Goal: Task Accomplishment & Management: Manage account settings

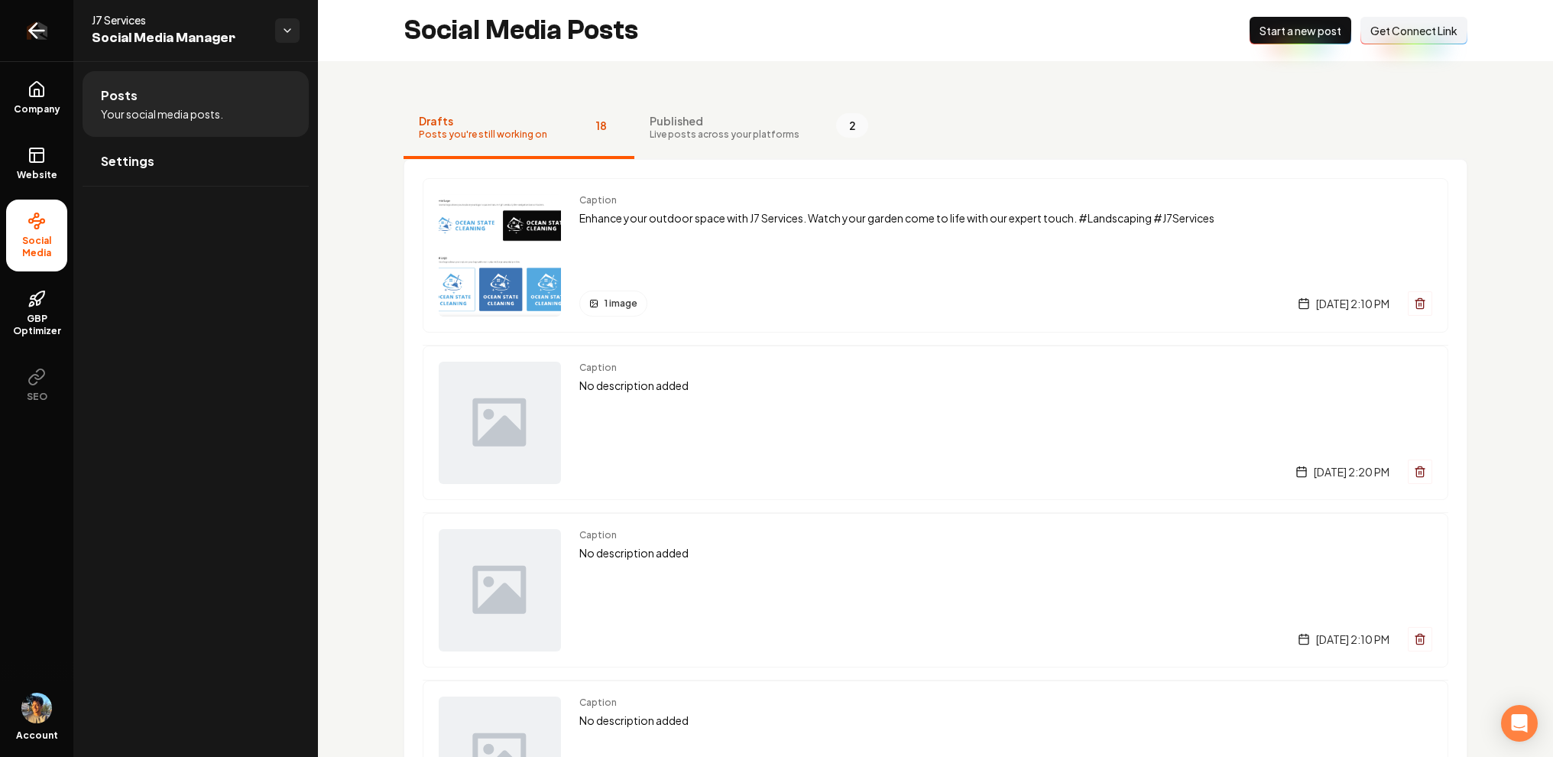
click at [24, 31] on link "Return to dashboard" at bounding box center [36, 30] width 73 height 61
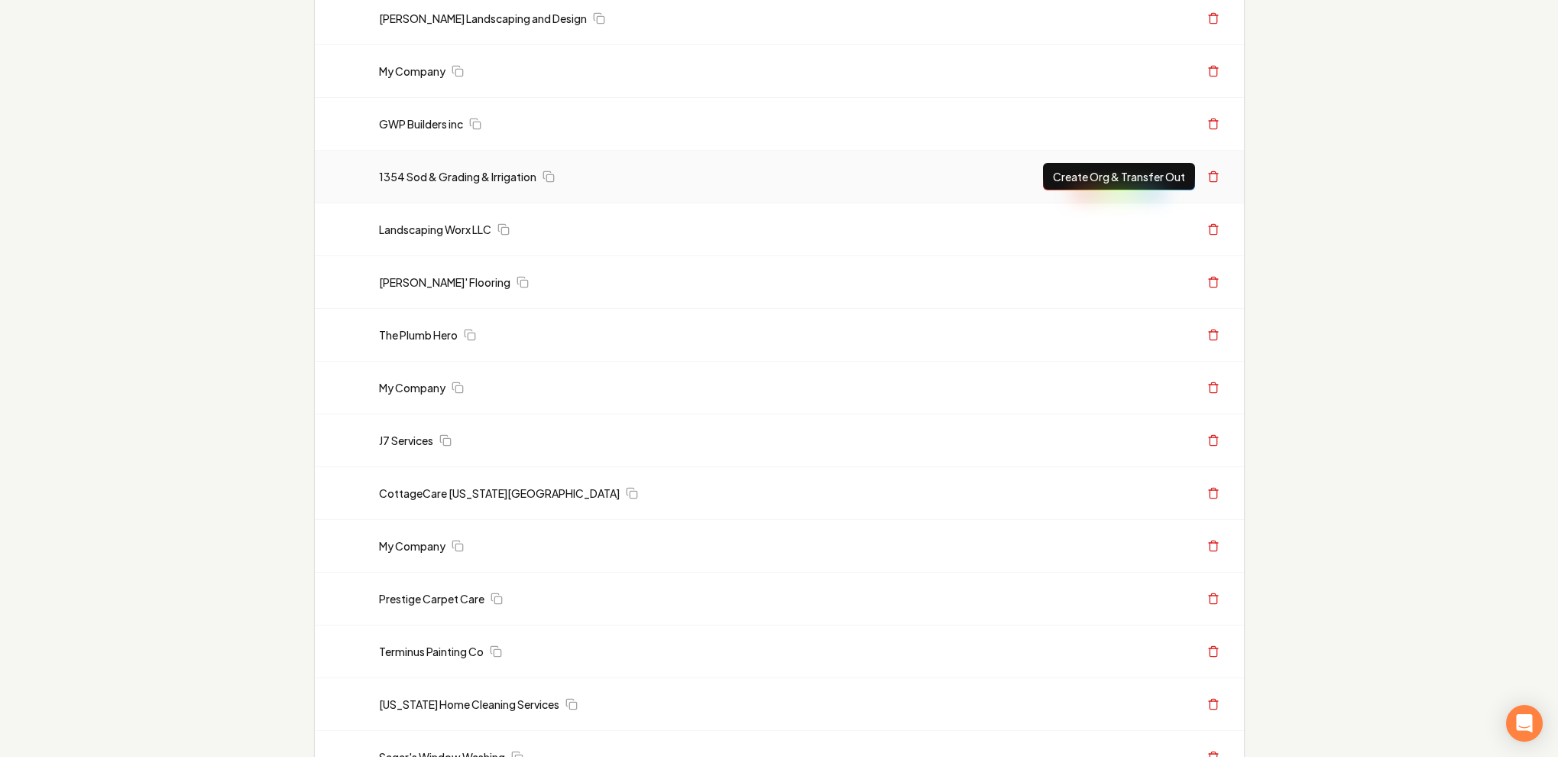
scroll to position [304, 0]
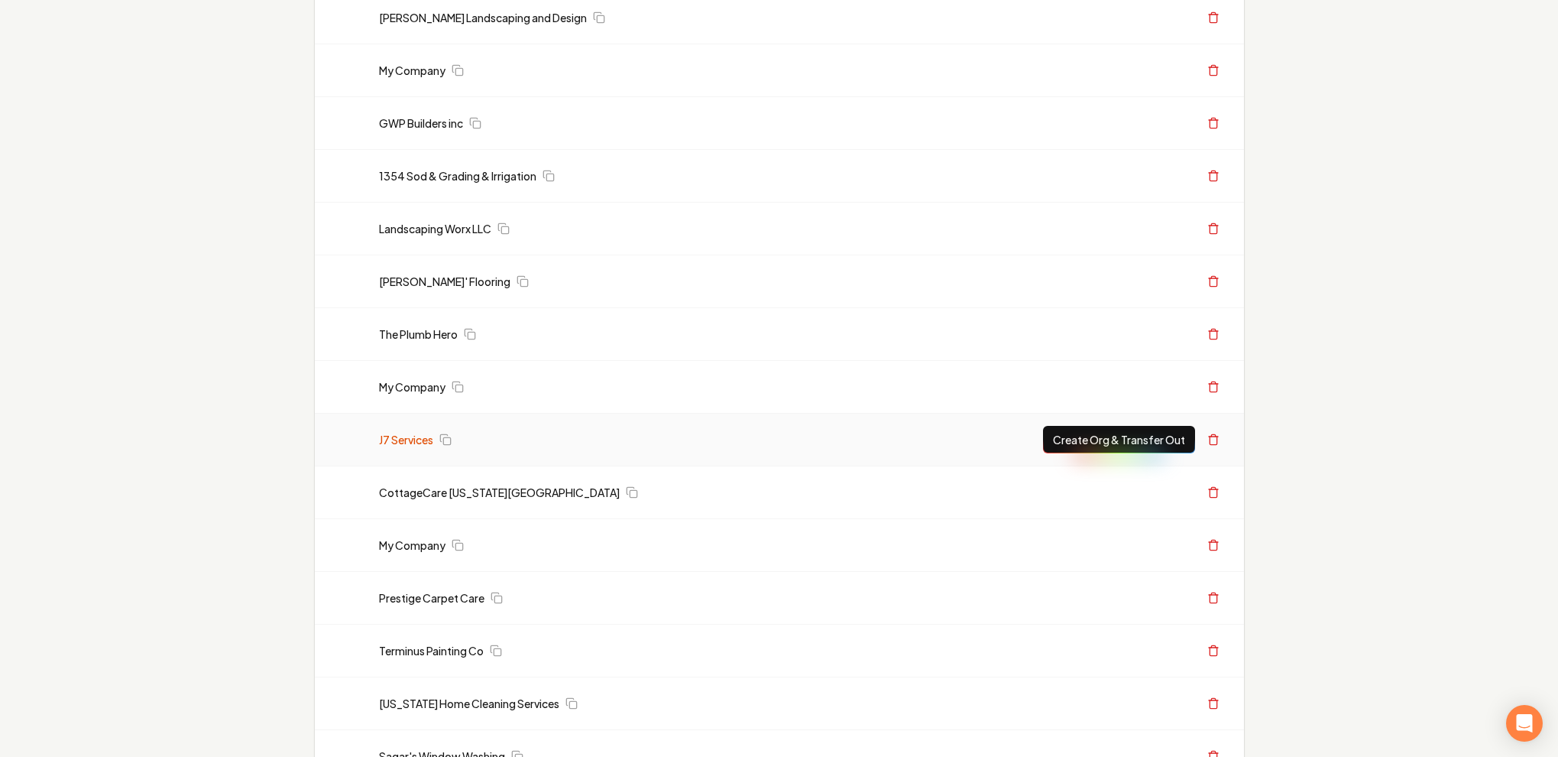
click at [417, 439] on link "J7 Services" at bounding box center [406, 439] width 54 height 15
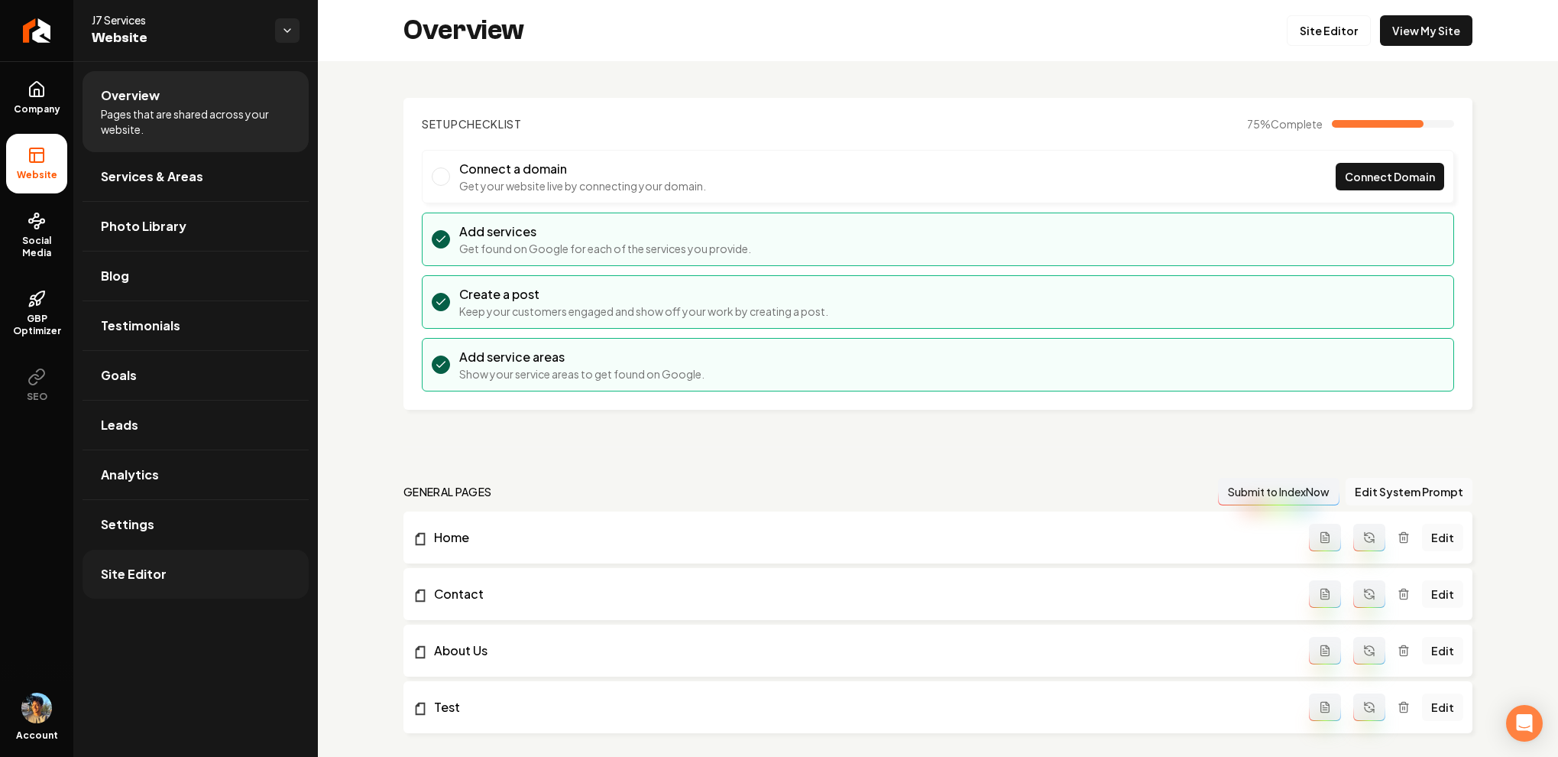
click at [190, 580] on link "Site Editor" at bounding box center [196, 574] width 226 height 49
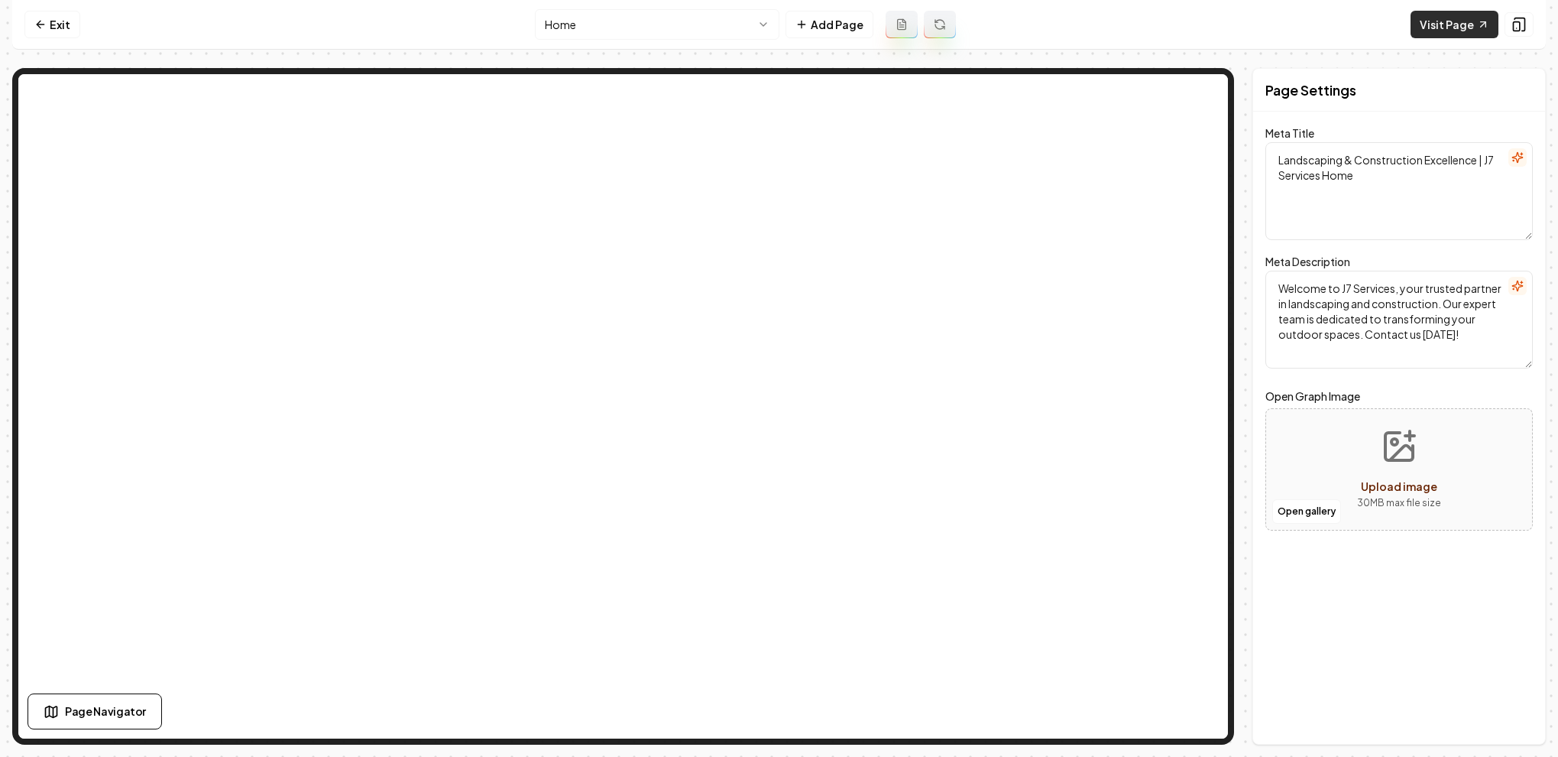
click at [1465, 24] on link "Visit Page" at bounding box center [1455, 25] width 88 height 28
click at [735, 25] on html "Computer Required This feature is only available on a computer. Please switch t…" at bounding box center [779, 378] width 1559 height 757
click at [1038, 39] on html "Computer Required This feature is only available on a computer. Please switch t…" at bounding box center [779, 378] width 1559 height 757
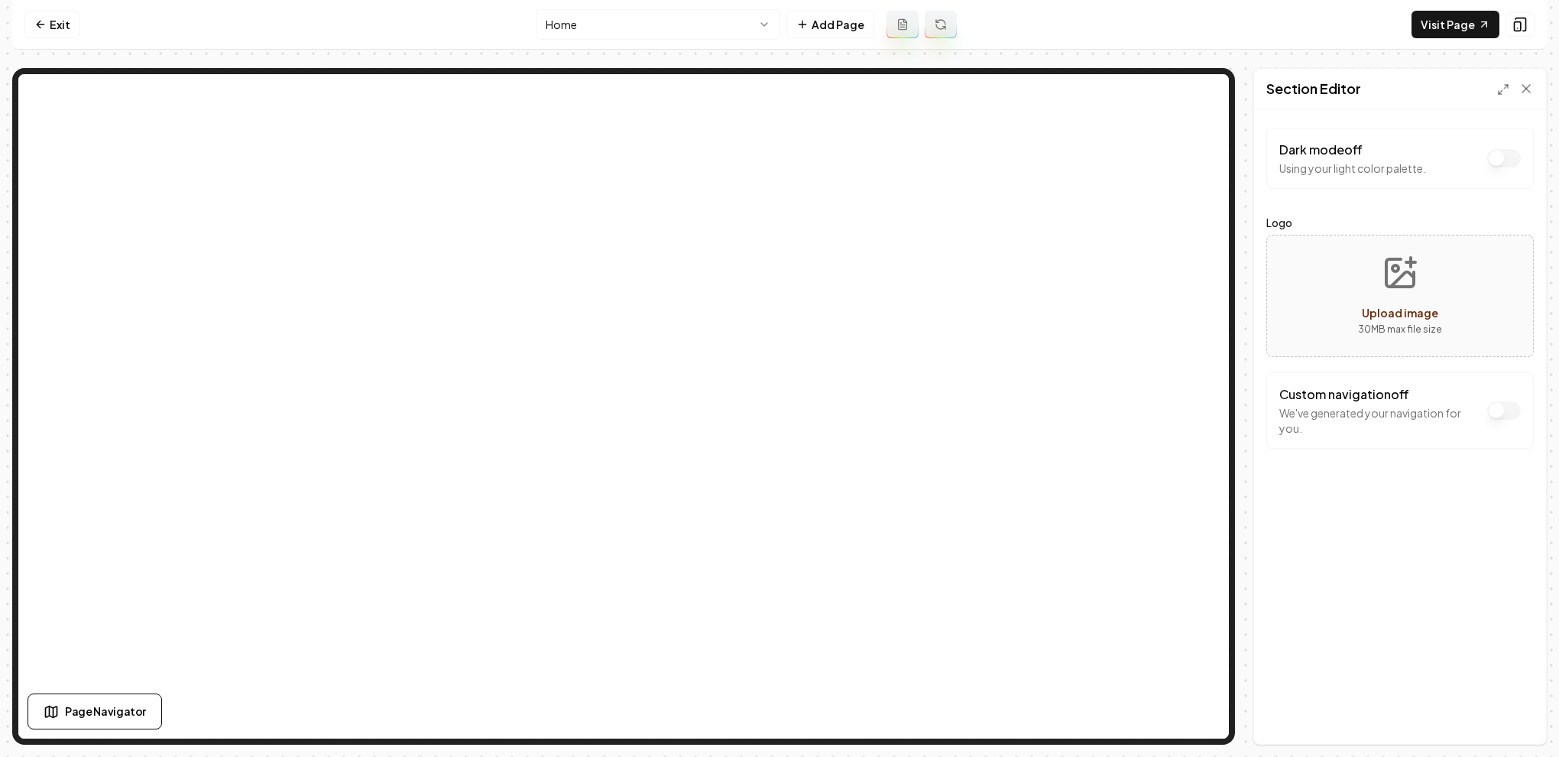
click at [1507, 156] on button "Dark mode off" at bounding box center [1504, 158] width 34 height 18
click at [1509, 714] on button "Save" at bounding box center [1511, 718] width 45 height 28
click at [73, 21] on link "Exit" at bounding box center [52, 25] width 56 height 28
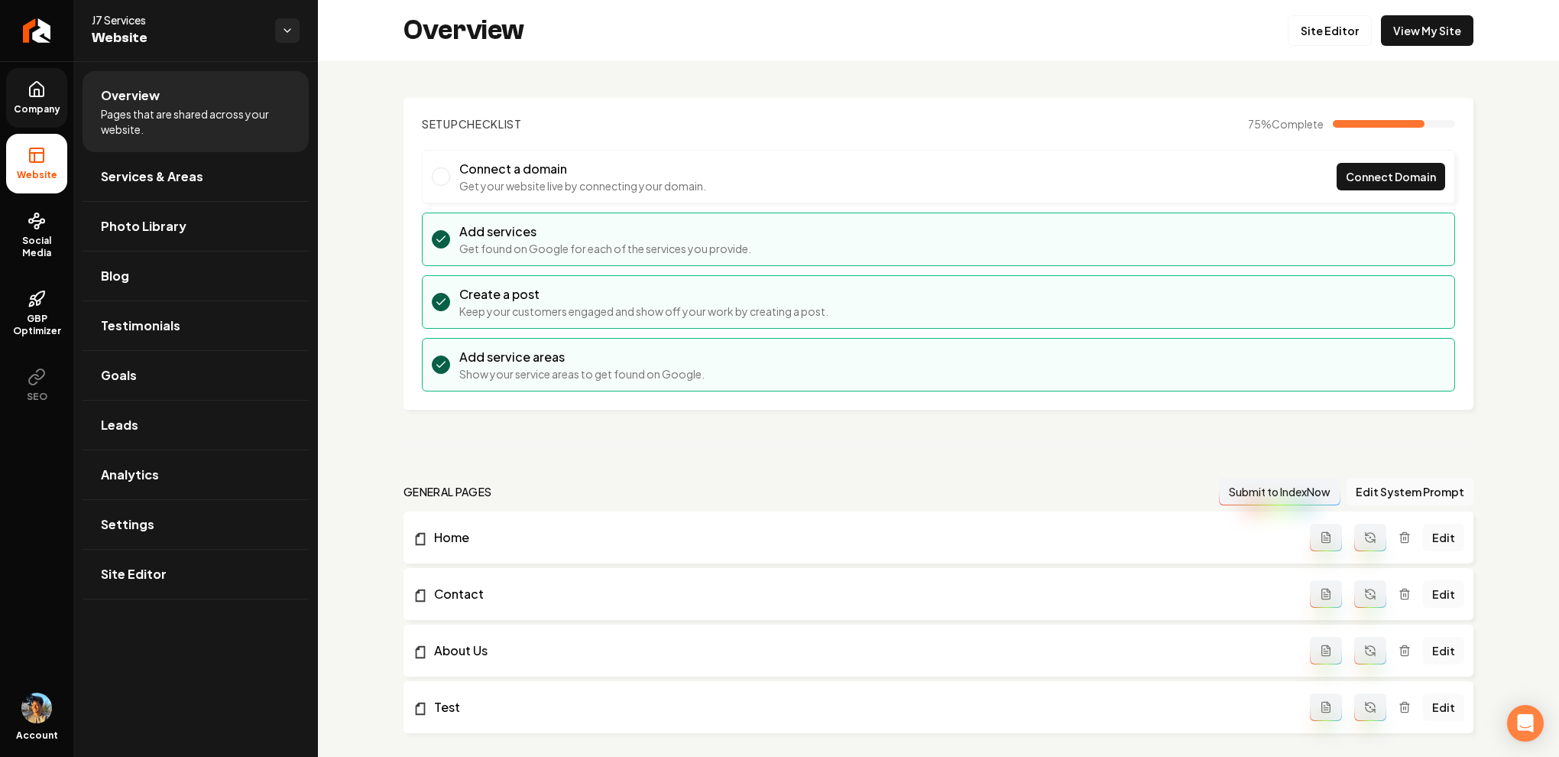
click at [47, 95] on link "Company" at bounding box center [36, 98] width 61 height 60
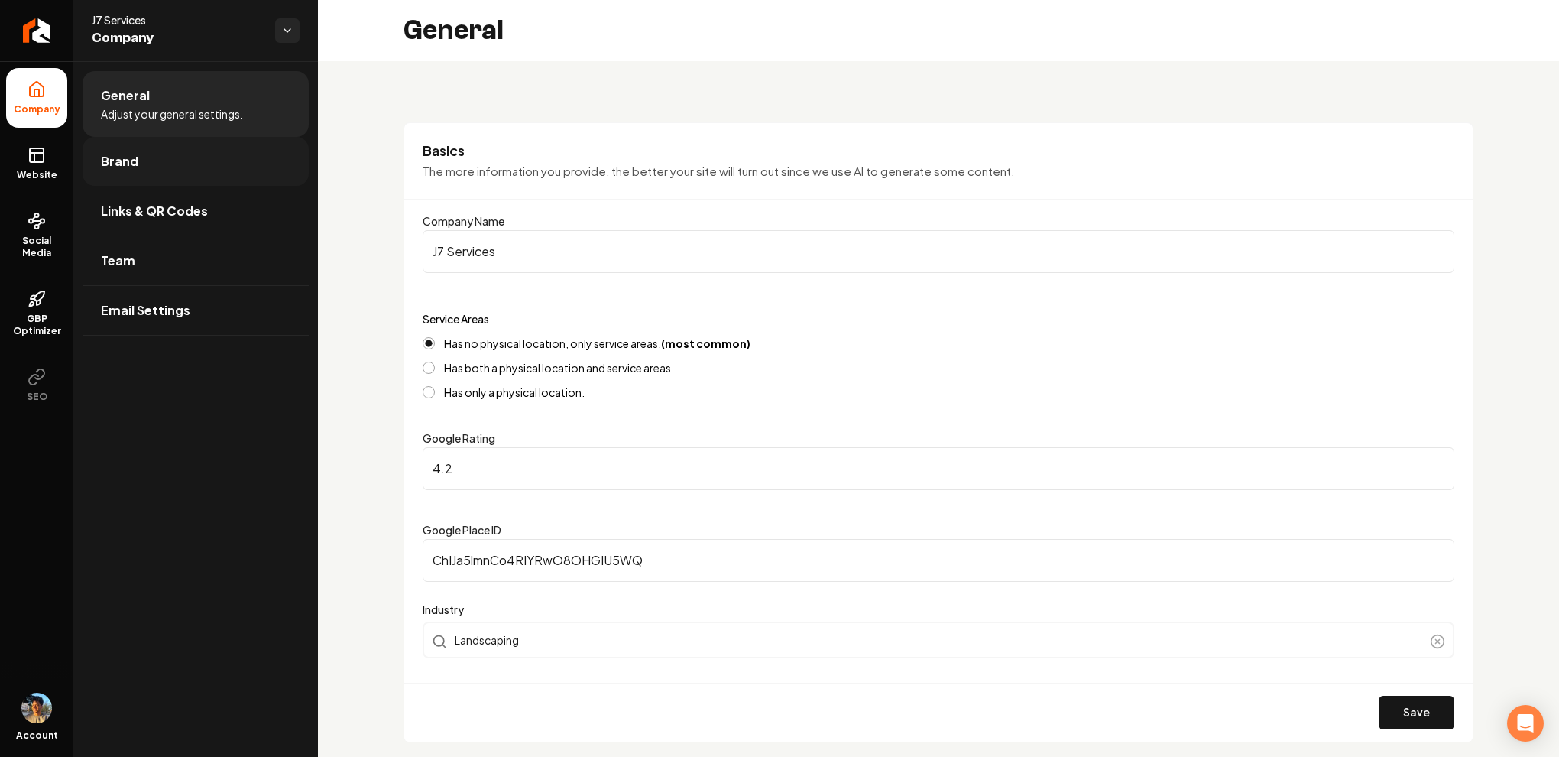
click at [183, 184] on link "Brand" at bounding box center [196, 161] width 226 height 49
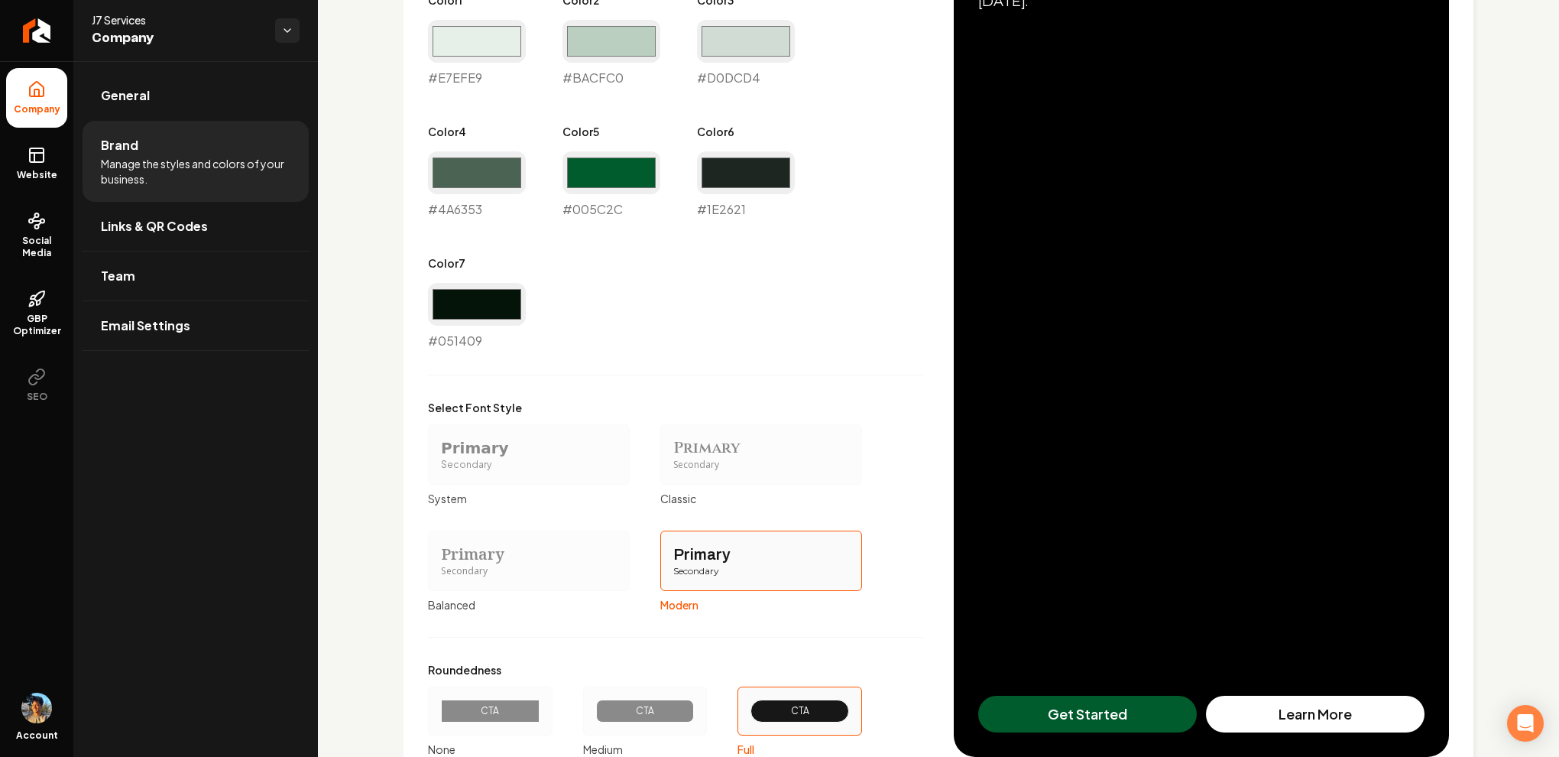
scroll to position [1010, 0]
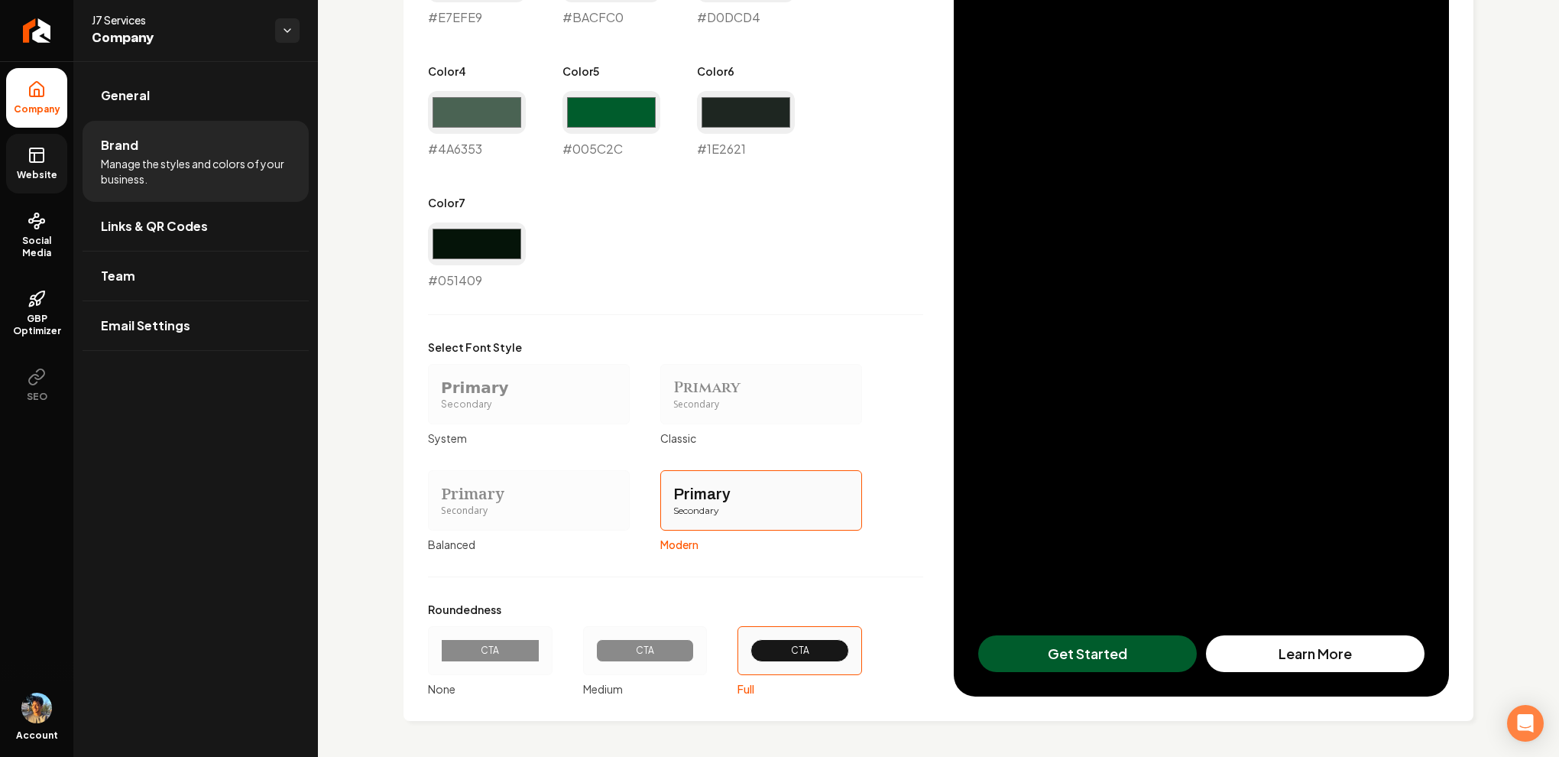
click at [41, 171] on span "Website" at bounding box center [37, 175] width 53 height 12
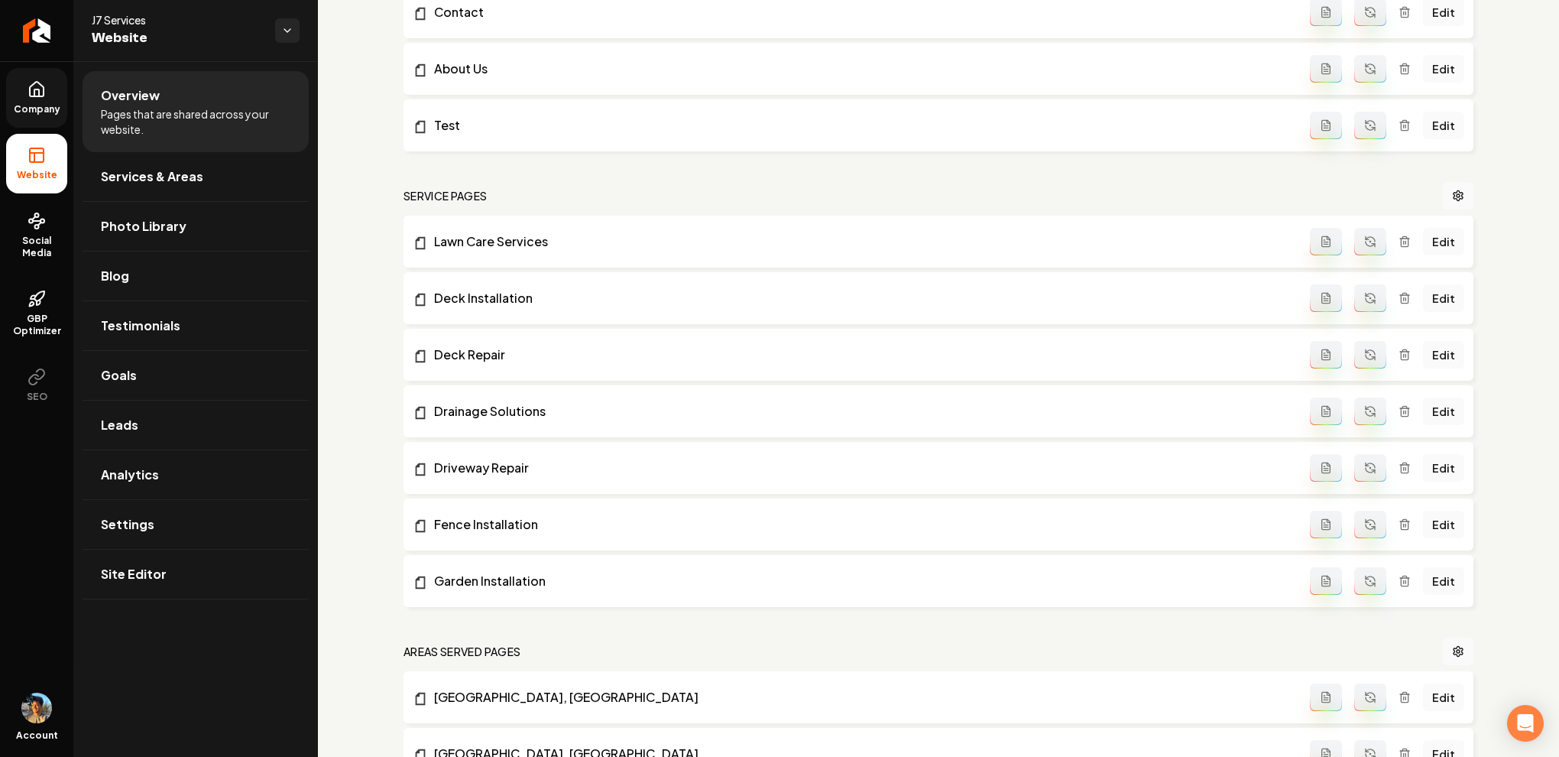
scroll to position [805, 0]
